Goal: Task Accomplishment & Management: Manage account settings

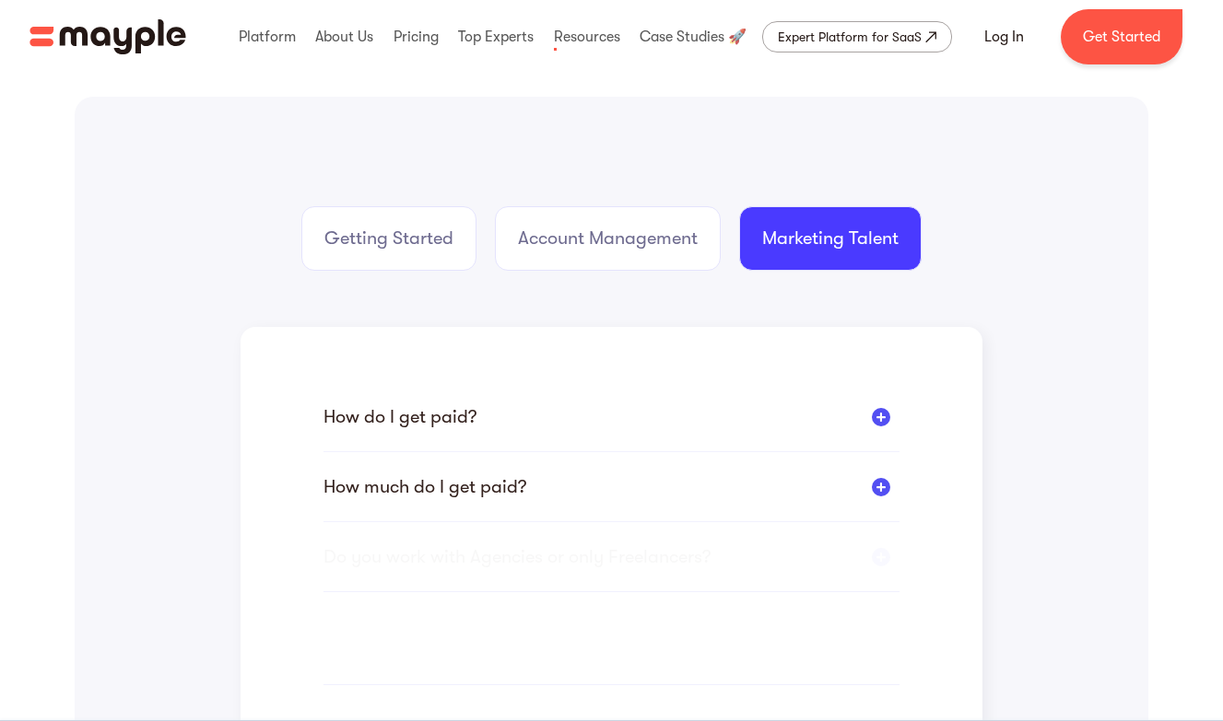
scroll to position [248, 0]
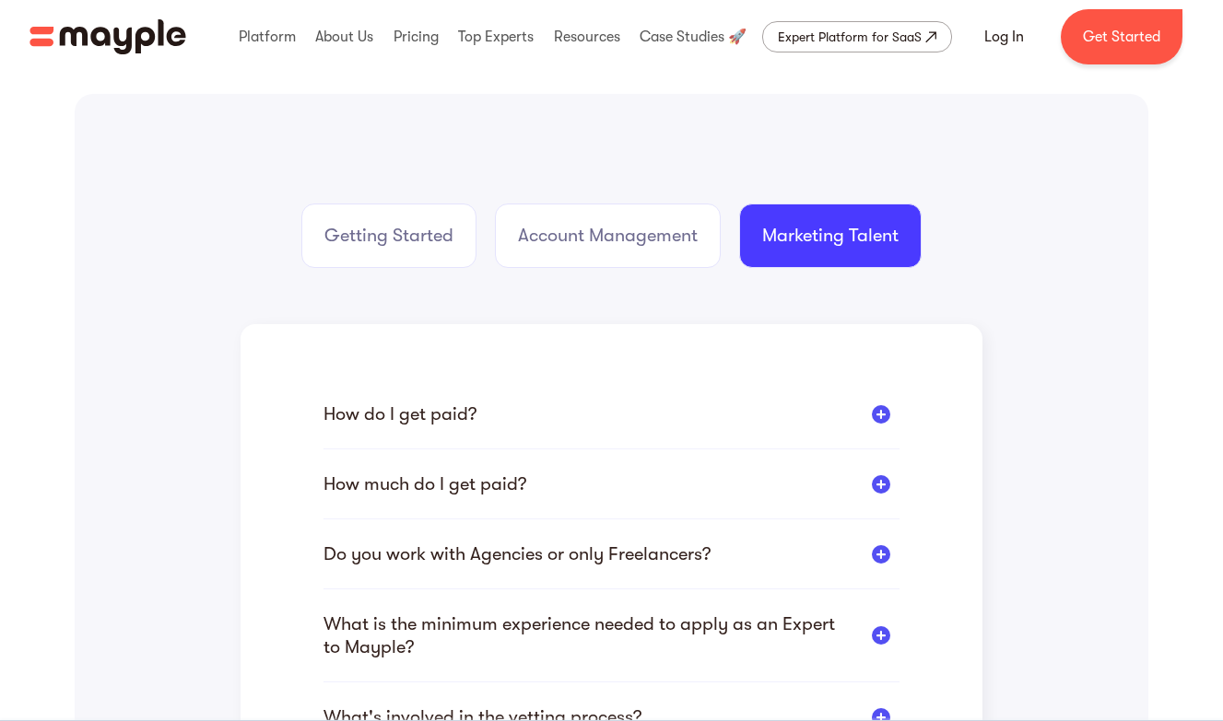
click at [854, 73] on div "Join us LIVE ✨ Create the Right Strategy to 10X Your Business in [DATE]. Regist…" at bounding box center [611, 37] width 1223 height 74
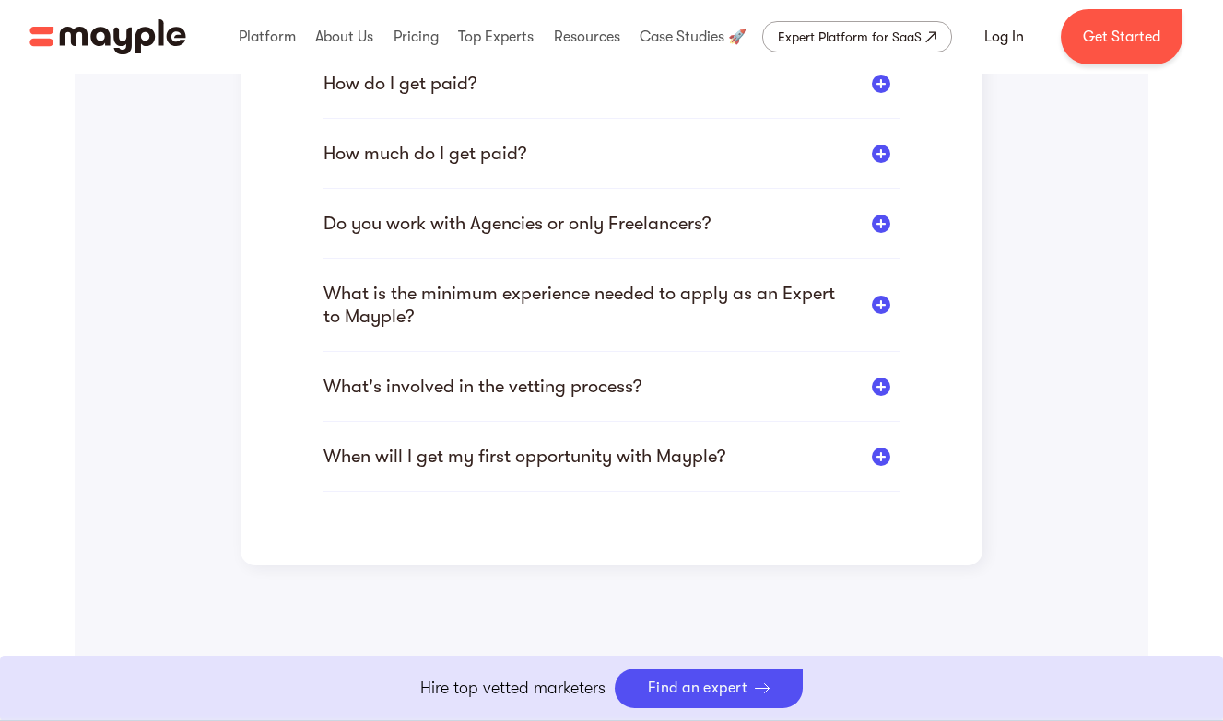
scroll to position [0, 0]
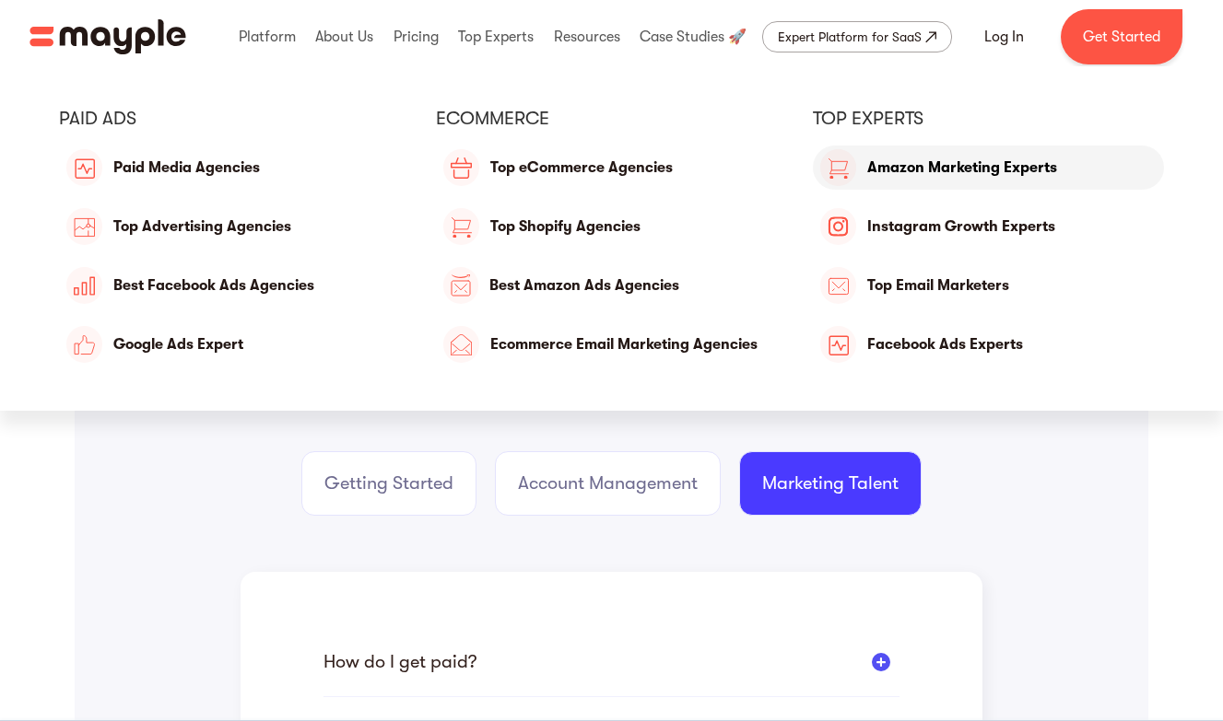
click at [874, 175] on link "Amazon Marketing Experts" at bounding box center [988, 168] width 351 height 44
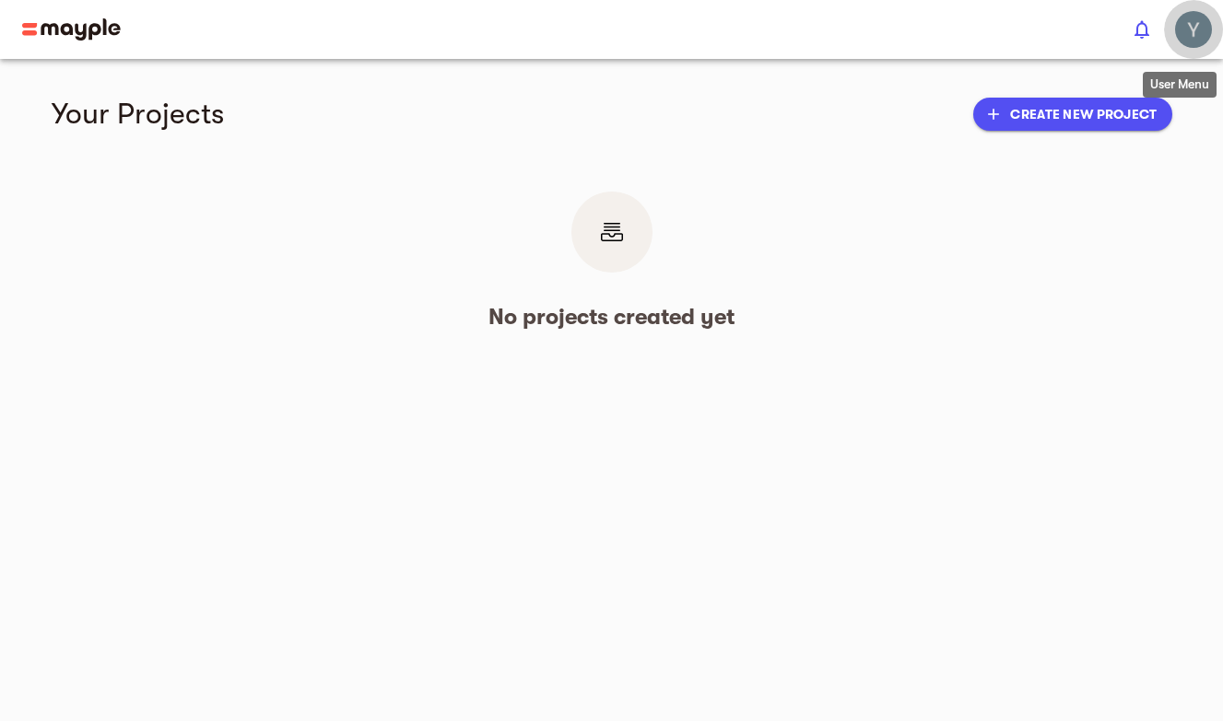
click at [1186, 30] on img "button" at bounding box center [1193, 29] width 37 height 37
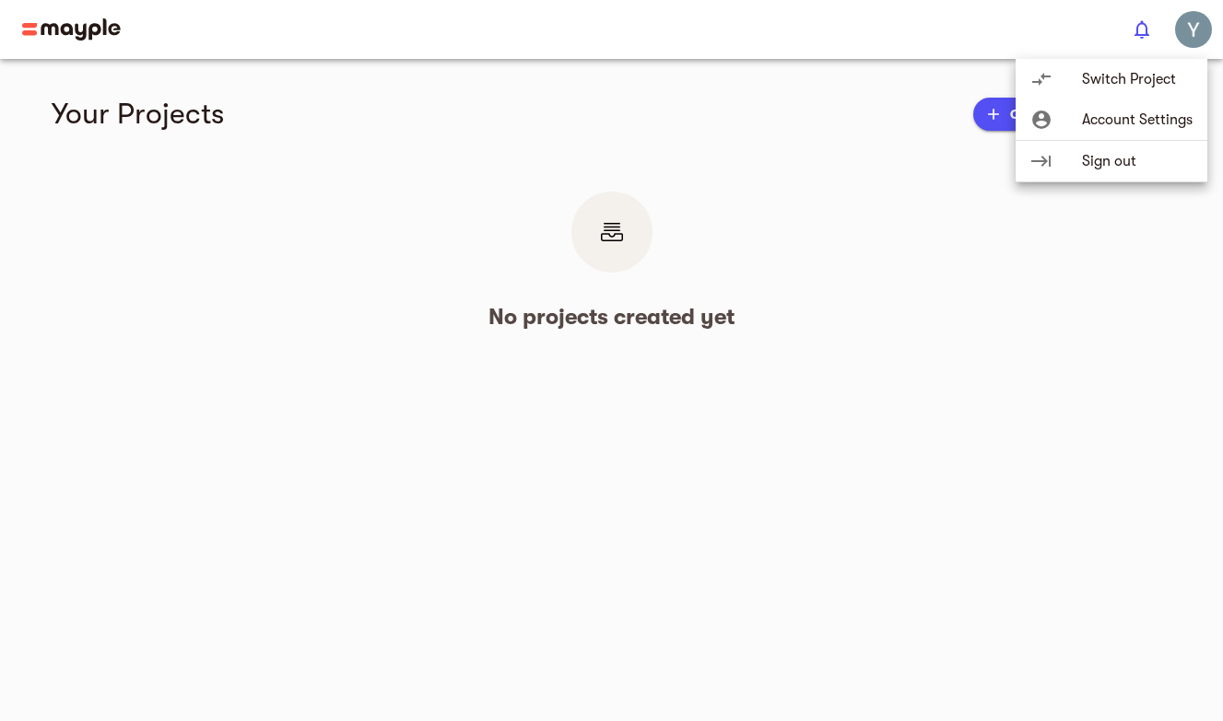
click at [1160, 76] on span "Switch Project" at bounding box center [1137, 79] width 111 height 22
click at [1129, 157] on span "Sign out" at bounding box center [1137, 161] width 111 height 22
